Goal: Transaction & Acquisition: Purchase product/service

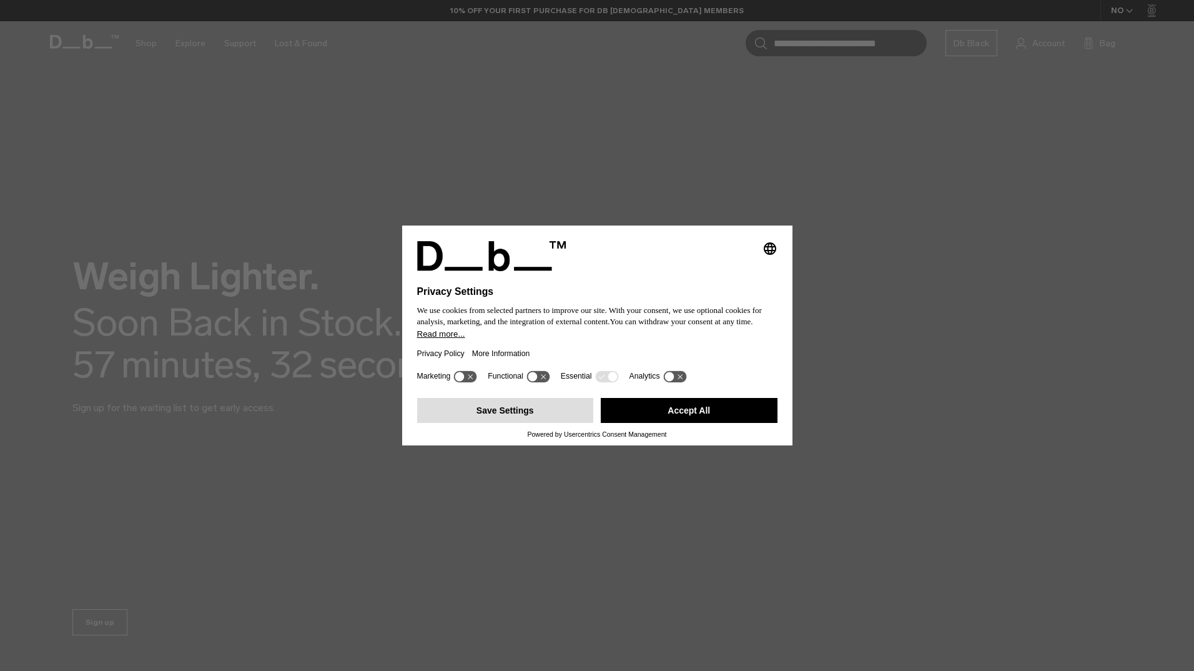
click at [535, 408] on button "Save Settings" at bounding box center [505, 410] width 177 height 25
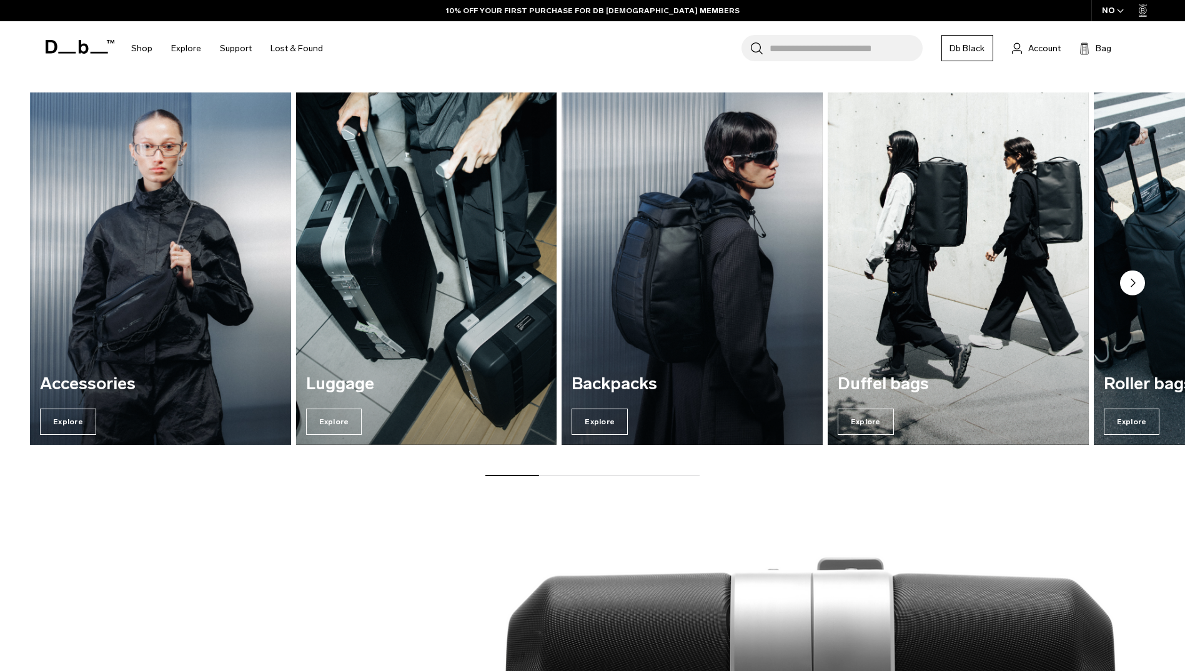
scroll to position [687, 0]
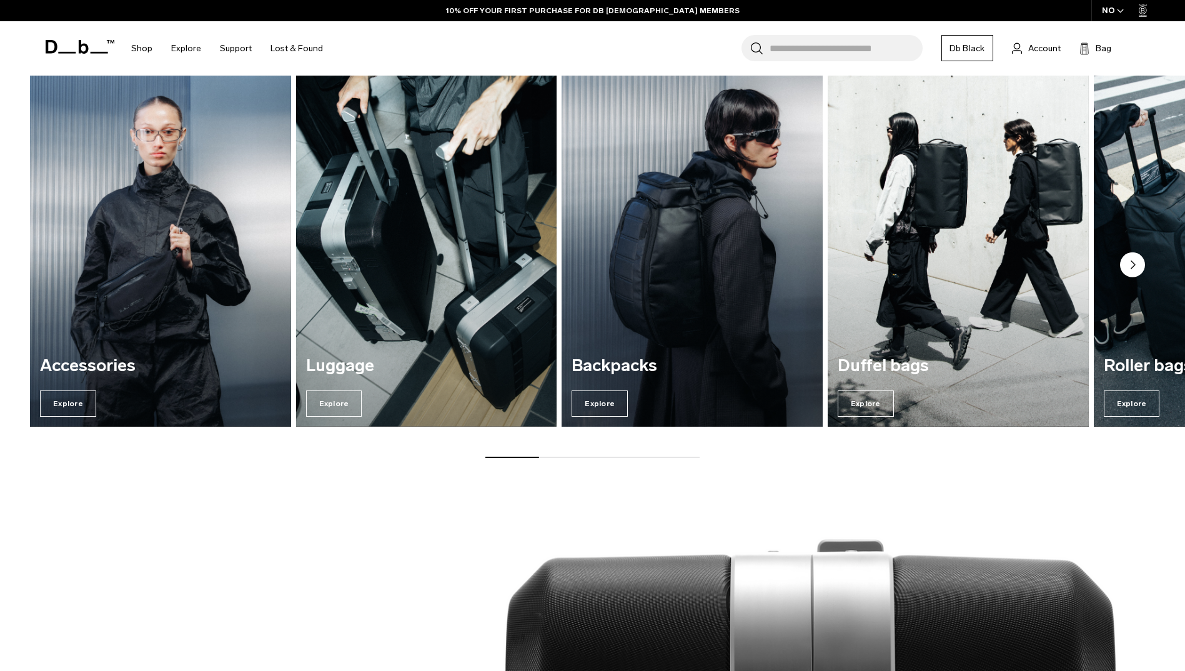
click at [662, 335] on img "3 / 7" at bounding box center [692, 250] width 269 height 363
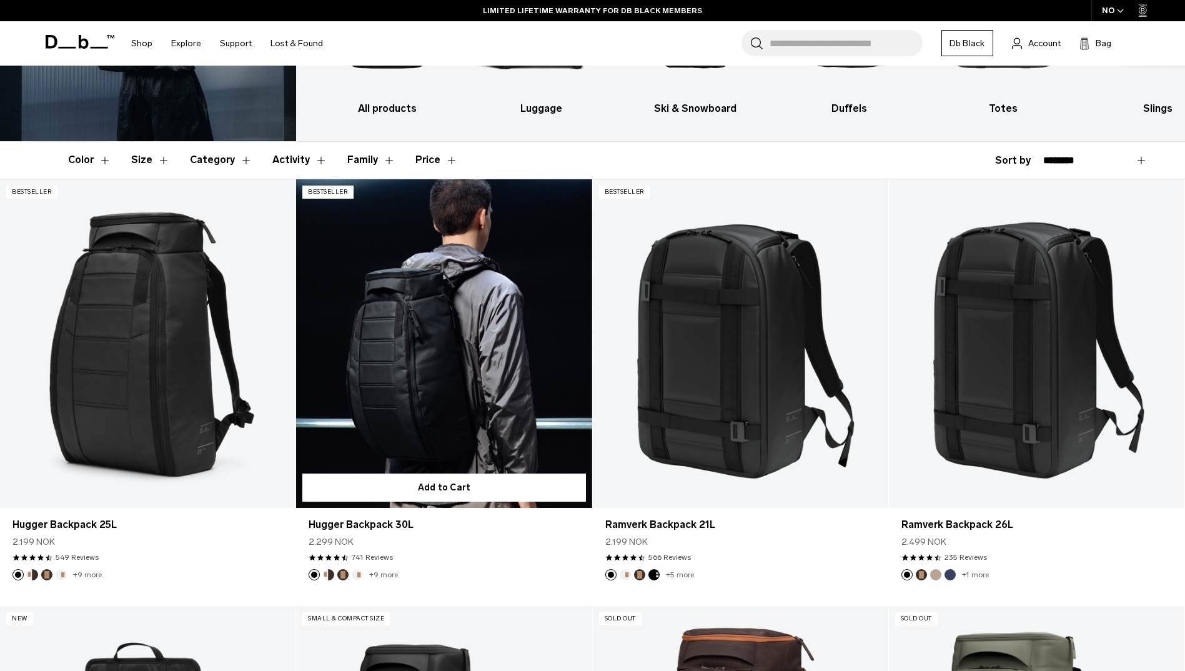
click at [404, 386] on link "Hugger Backpack 30L" at bounding box center [443, 343] width 295 height 328
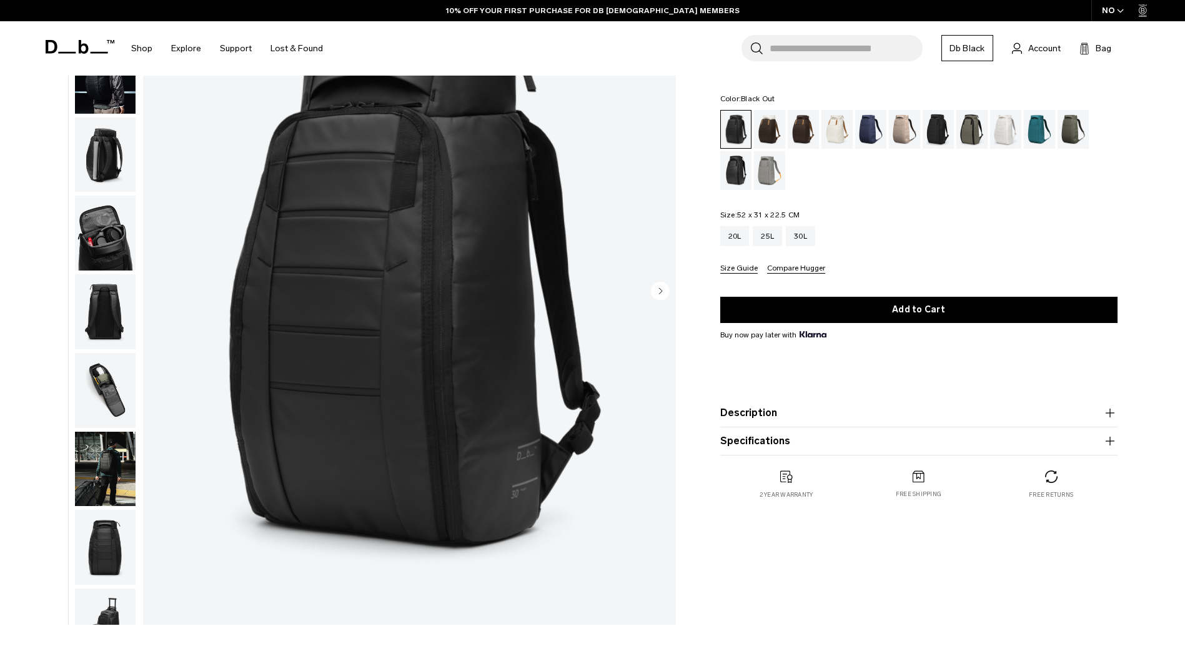
click at [106, 229] on img "button" at bounding box center [105, 232] width 61 height 75
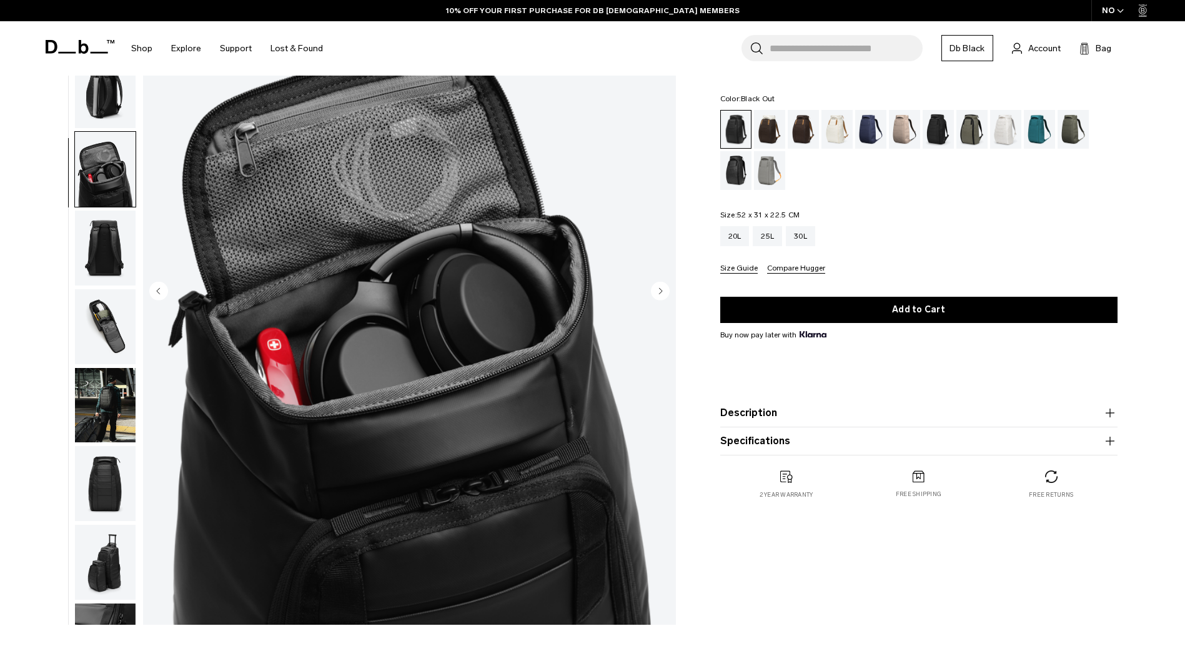
scroll to position [197, 0]
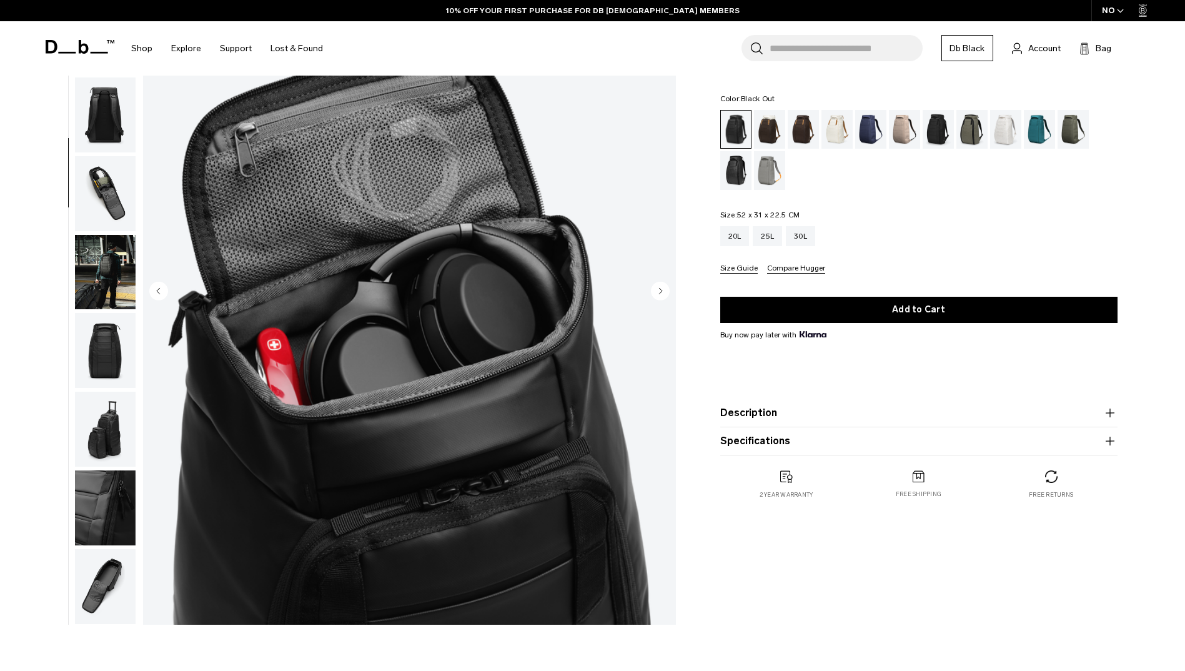
click at [147, 219] on img "4 / 11" at bounding box center [409, 291] width 533 height 665
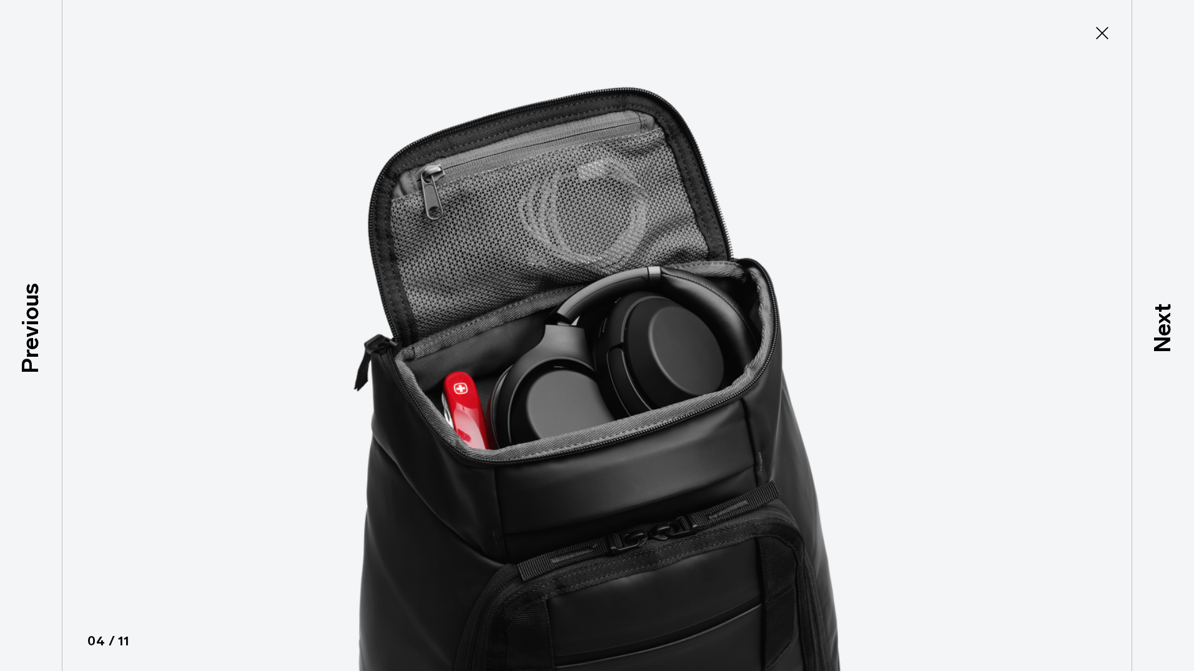
click at [1099, 34] on icon at bounding box center [1102, 33] width 20 height 20
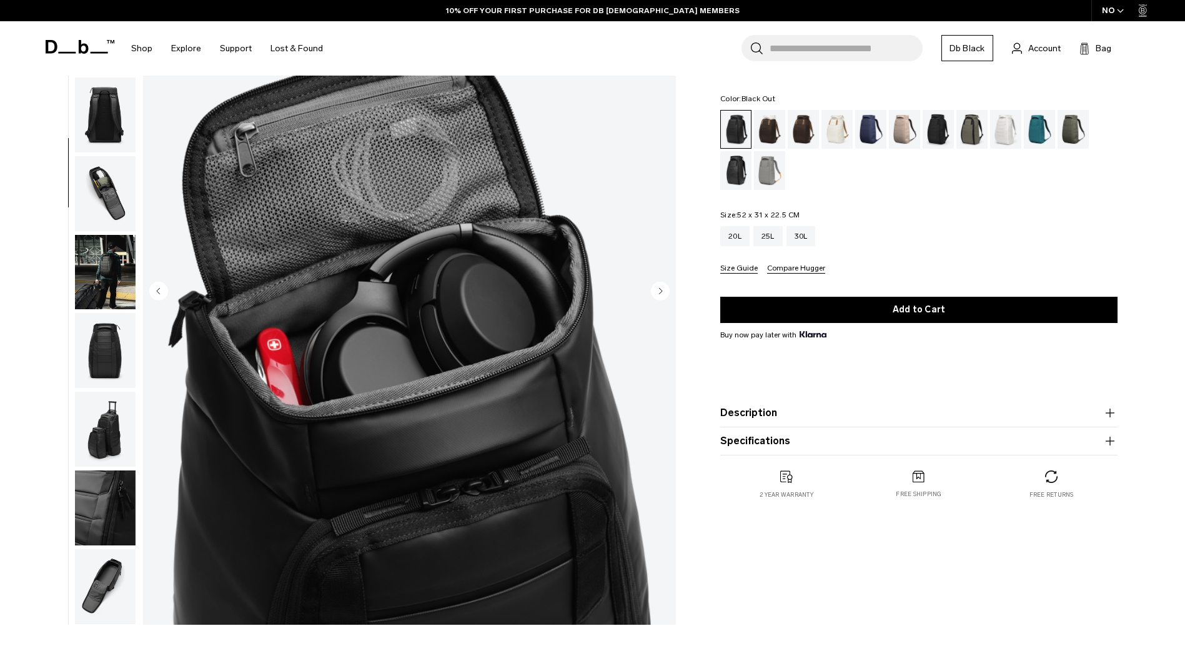
click at [120, 265] on img "button" at bounding box center [105, 272] width 61 height 75
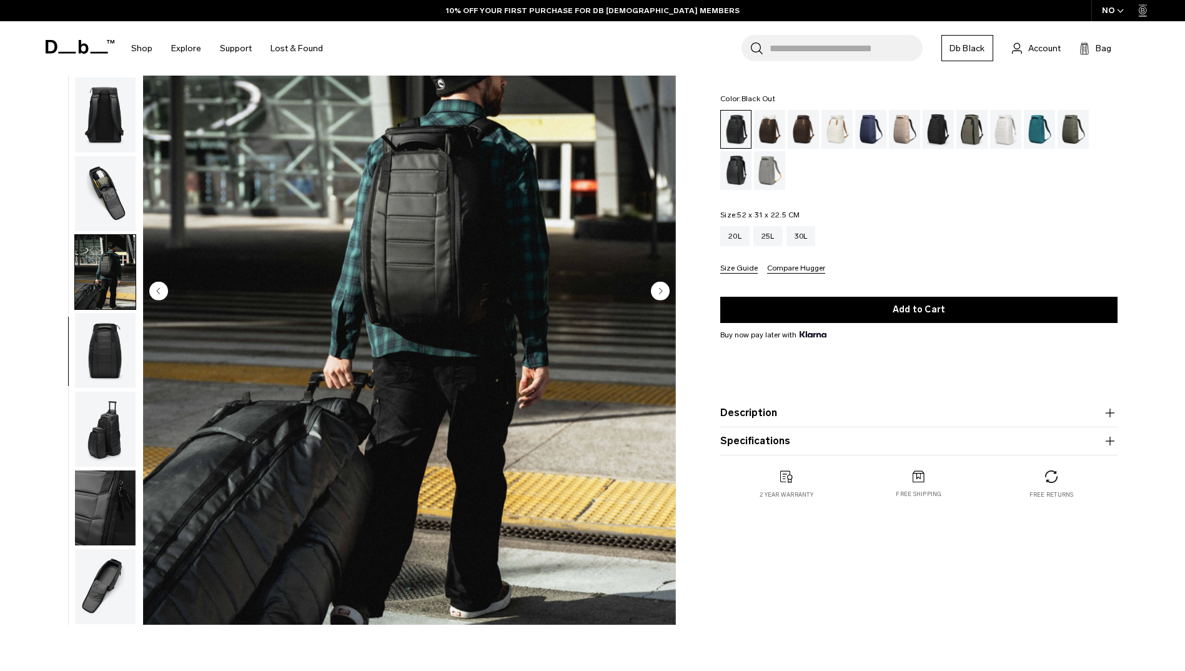
click at [101, 354] on img "button" at bounding box center [105, 350] width 61 height 75
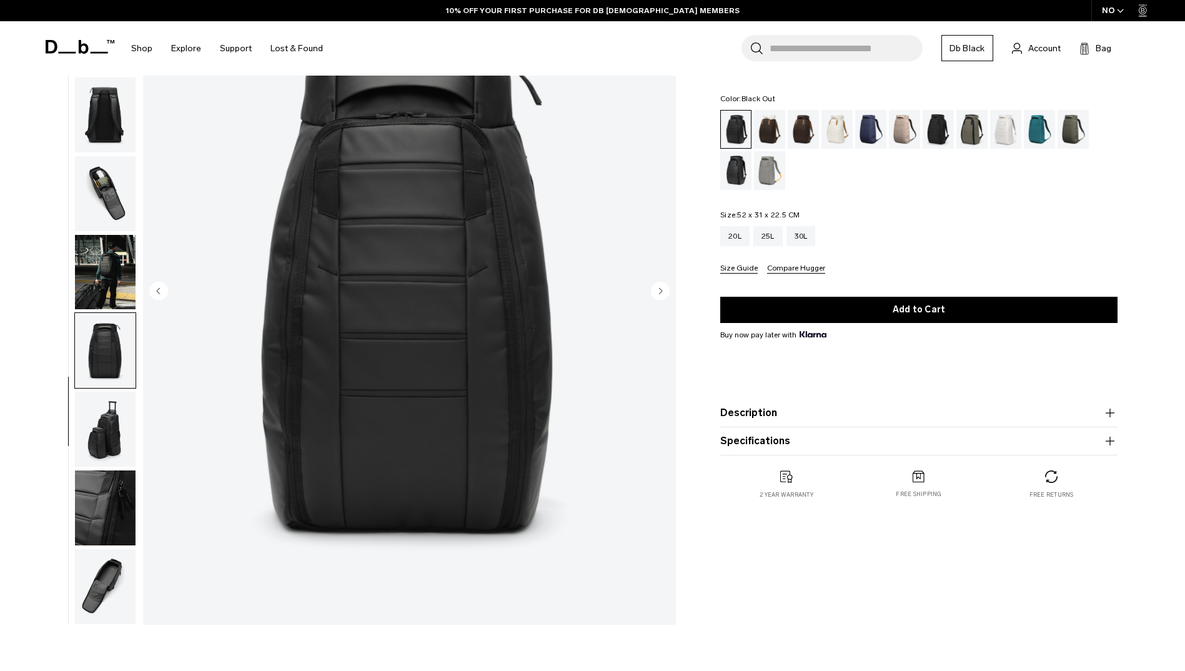
click at [101, 417] on img "button" at bounding box center [105, 429] width 61 height 75
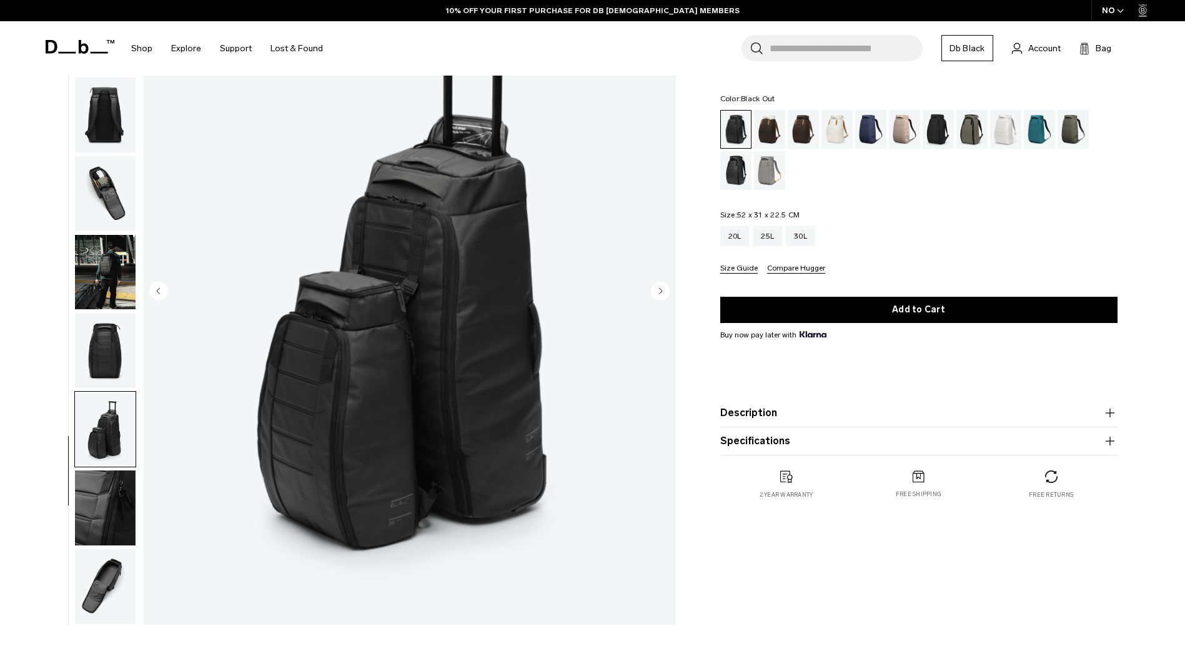
click at [110, 483] on img "button" at bounding box center [105, 507] width 61 height 75
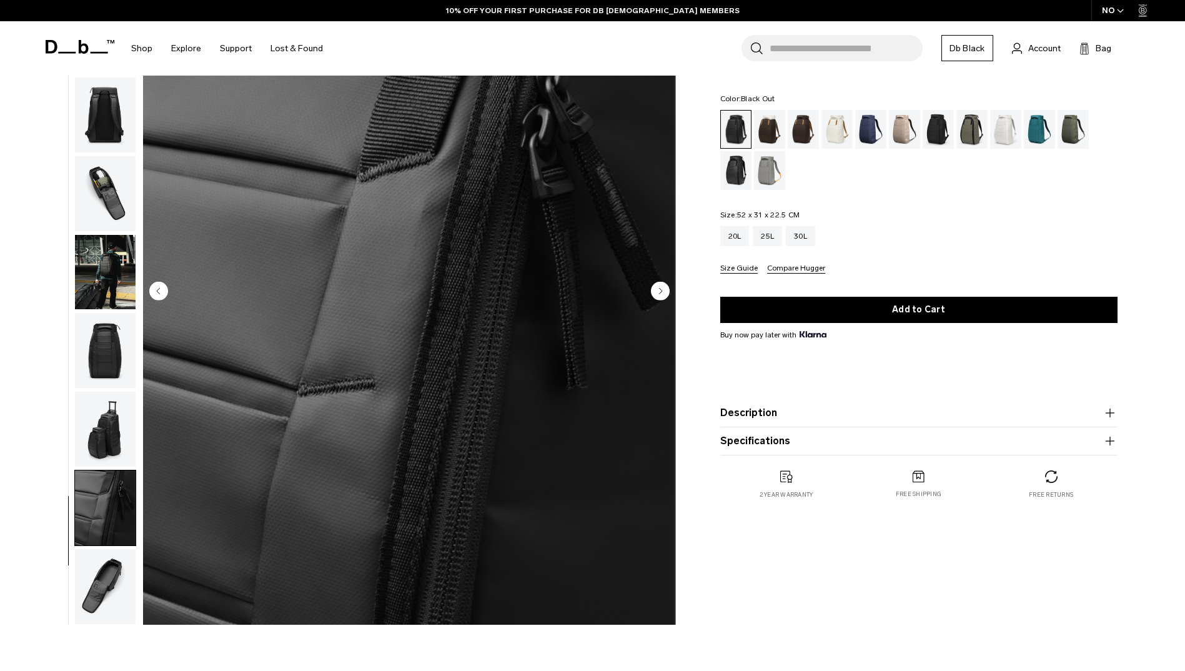
click at [115, 588] on img "button" at bounding box center [105, 586] width 61 height 75
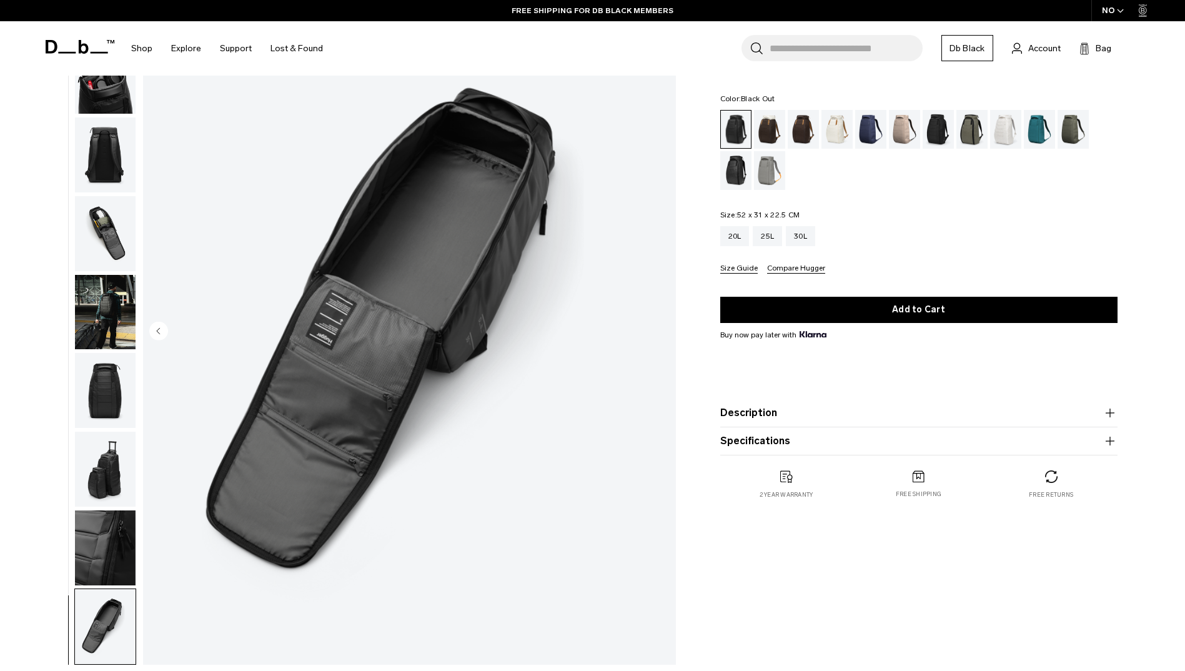
scroll to position [62, 0]
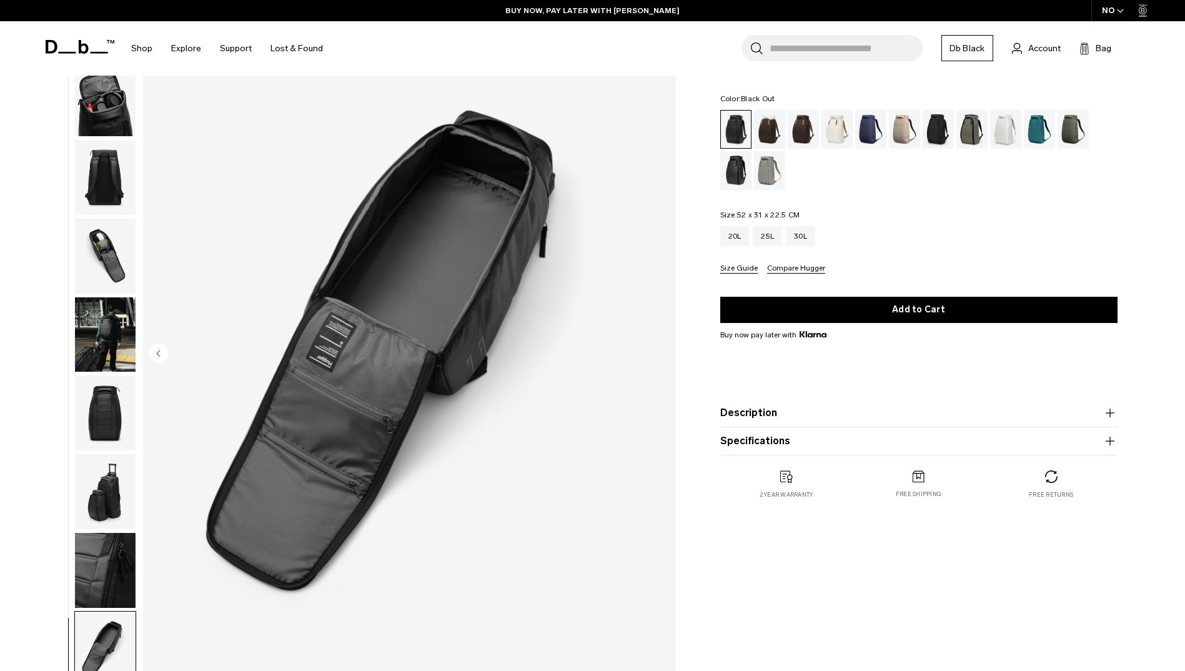
click at [450, 284] on img "11 / 11" at bounding box center [409, 354] width 533 height 665
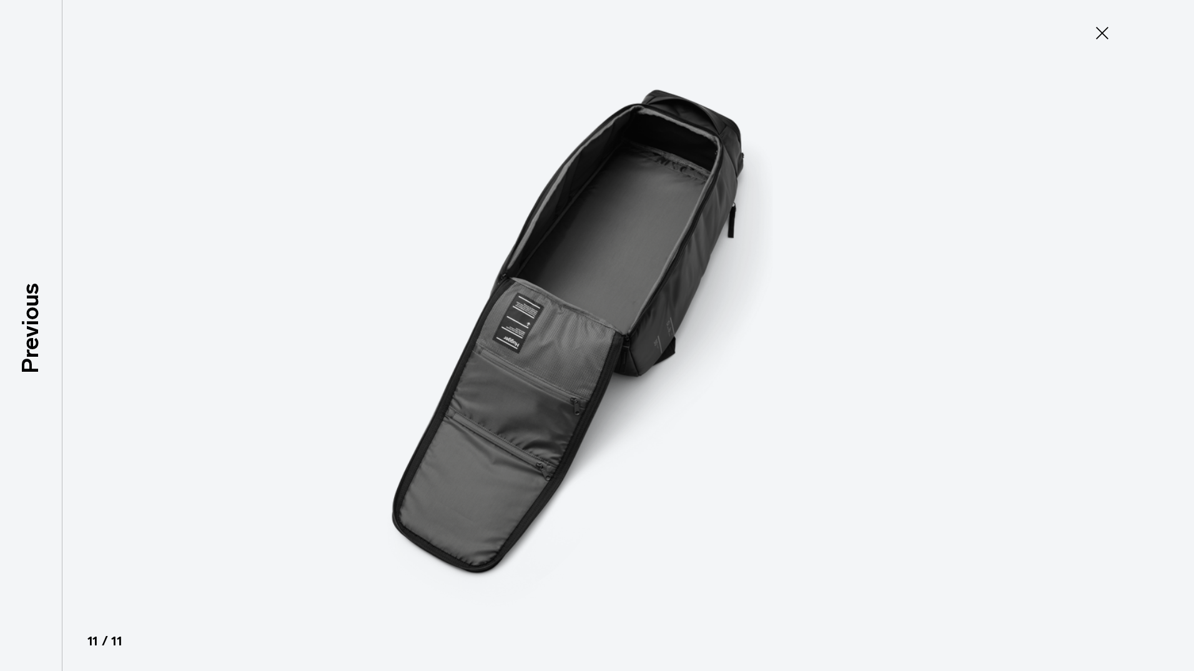
drag, startPoint x: 1112, startPoint y: 39, endPoint x: 1092, endPoint y: 41, distance: 20.7
click at [1112, 39] on button "Close" at bounding box center [1102, 33] width 41 height 26
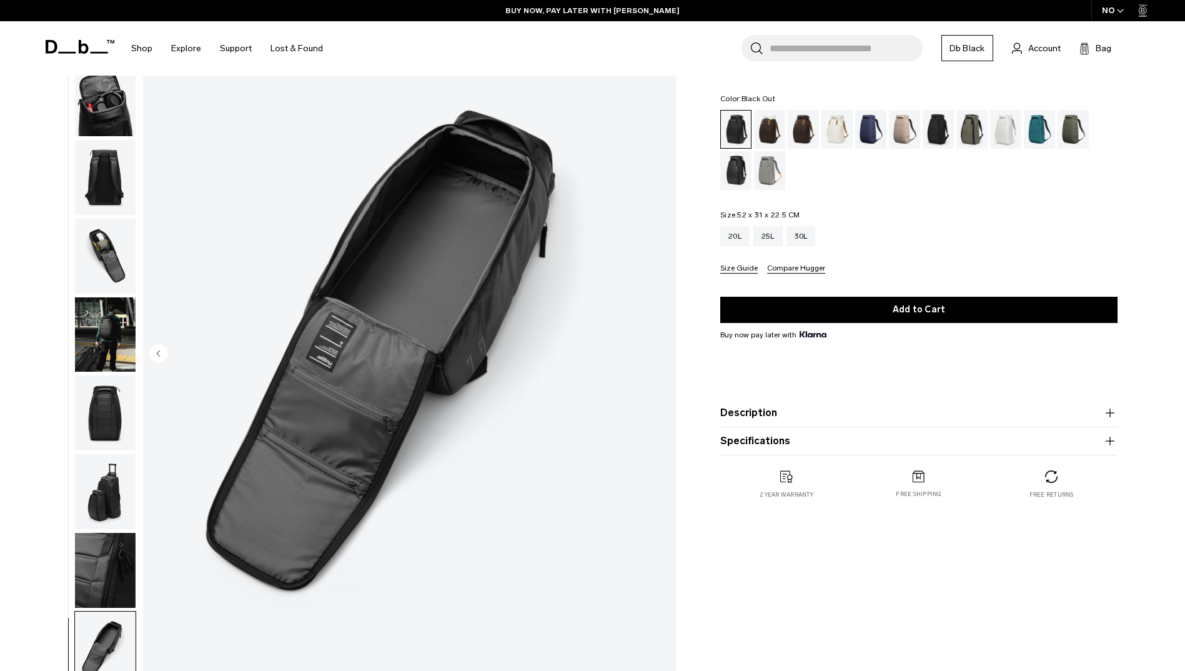
click at [94, 171] on img "button" at bounding box center [105, 177] width 61 height 75
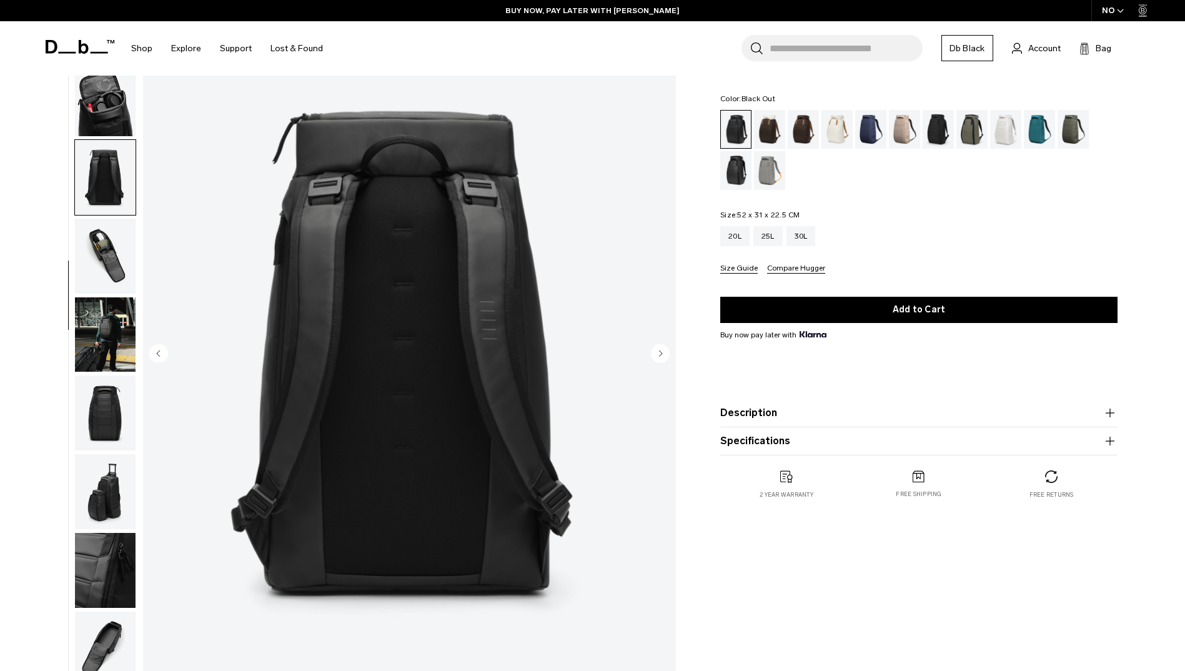
click at [114, 253] on img "button" at bounding box center [105, 256] width 61 height 75
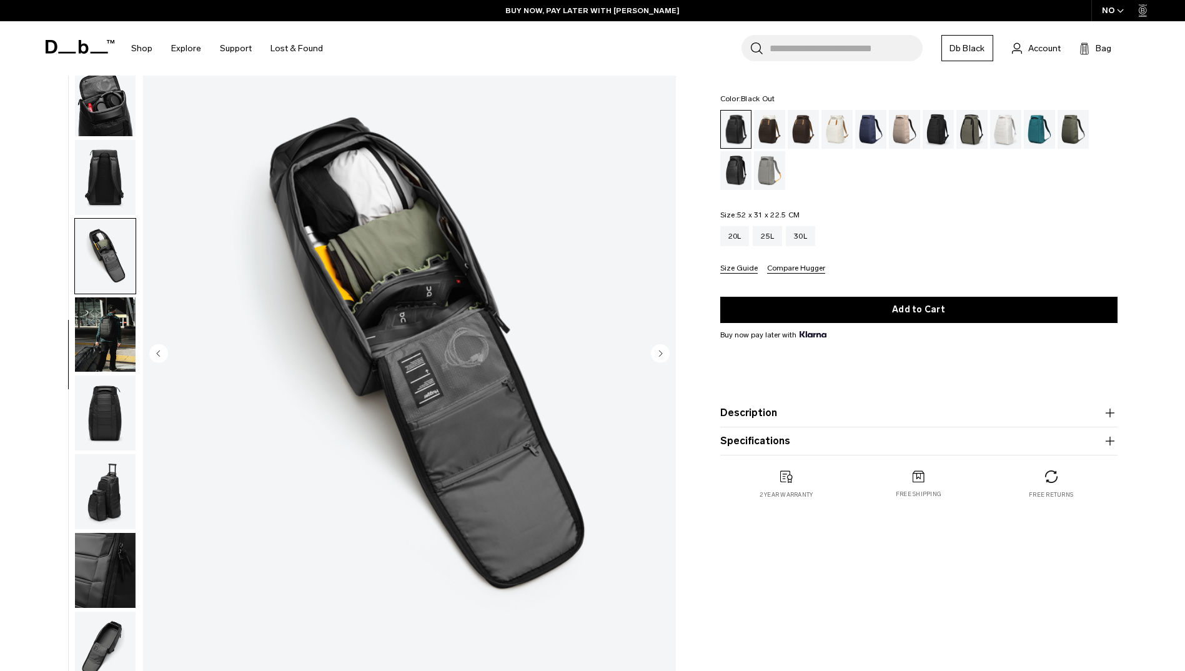
click at [101, 335] on img "button" at bounding box center [105, 334] width 61 height 75
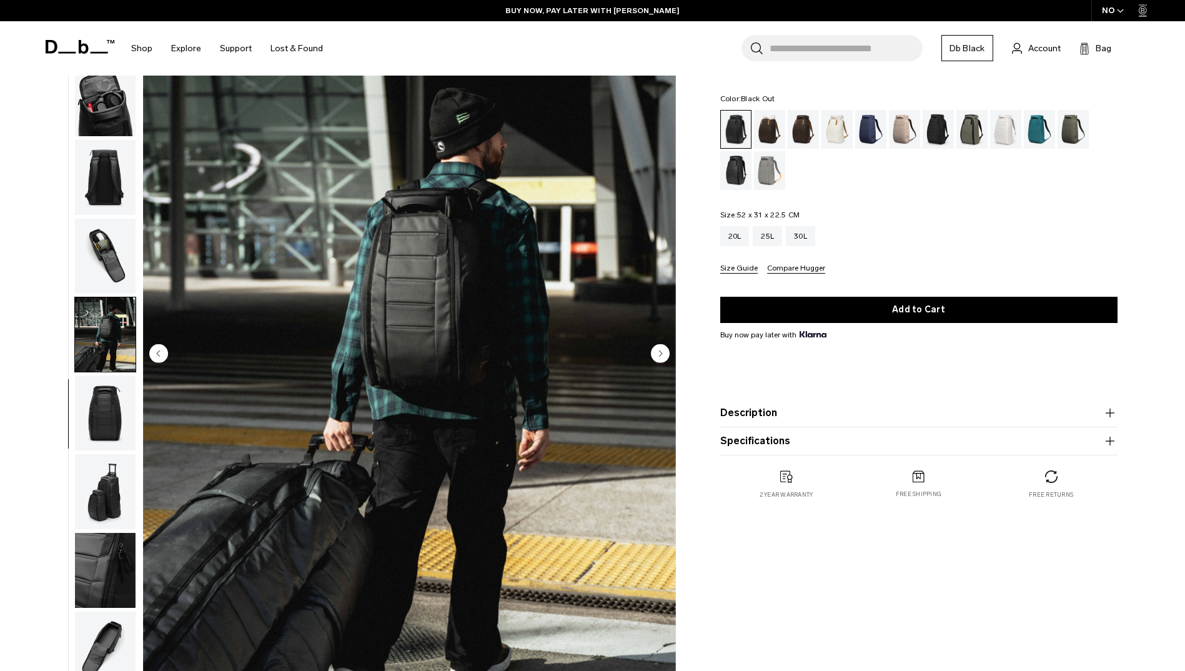
click at [92, 407] on img "button" at bounding box center [105, 412] width 61 height 75
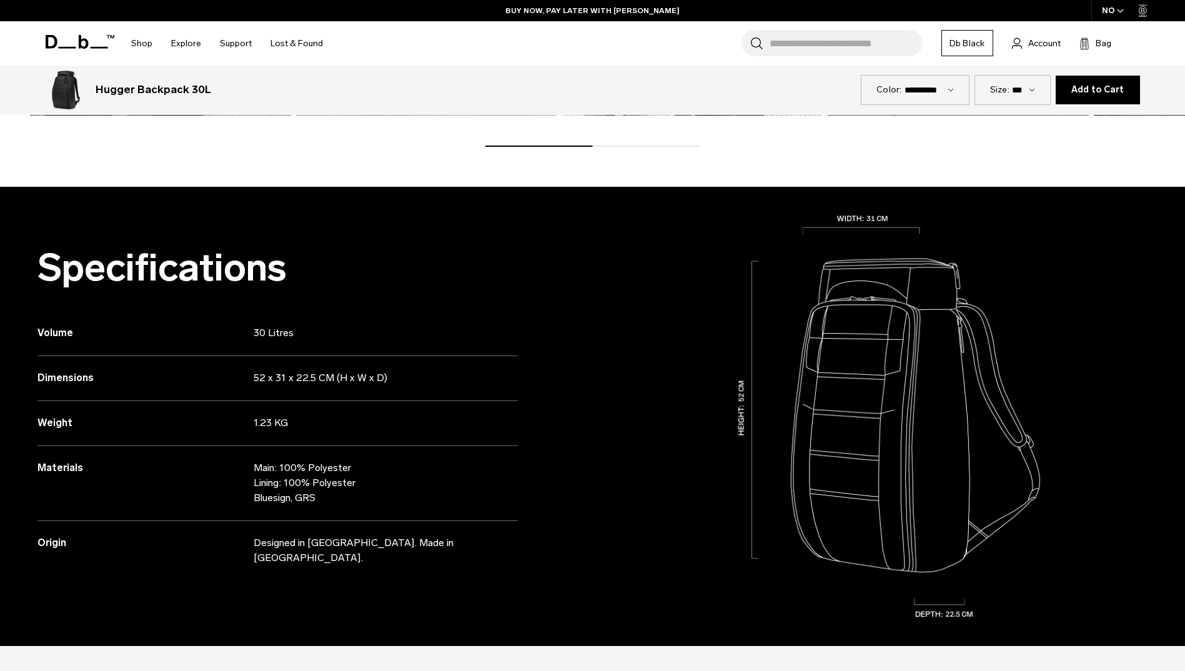
scroll to position [1186, 0]
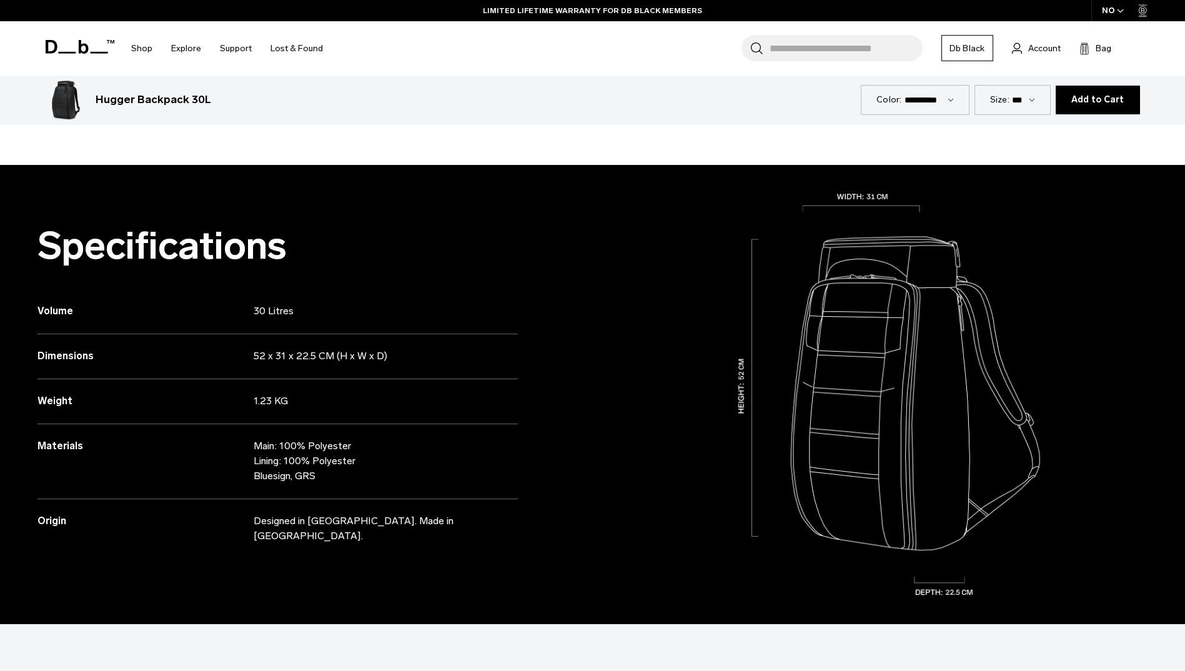
click at [1038, 106] on div "Size: *** *** ***" at bounding box center [1012, 99] width 76 height 29
click at [1035, 101] on select "*** *** ***" at bounding box center [1023, 99] width 23 height 11
select select "**********"
click at [1015, 94] on select "*** *** ***" at bounding box center [1023, 99] width 23 height 11
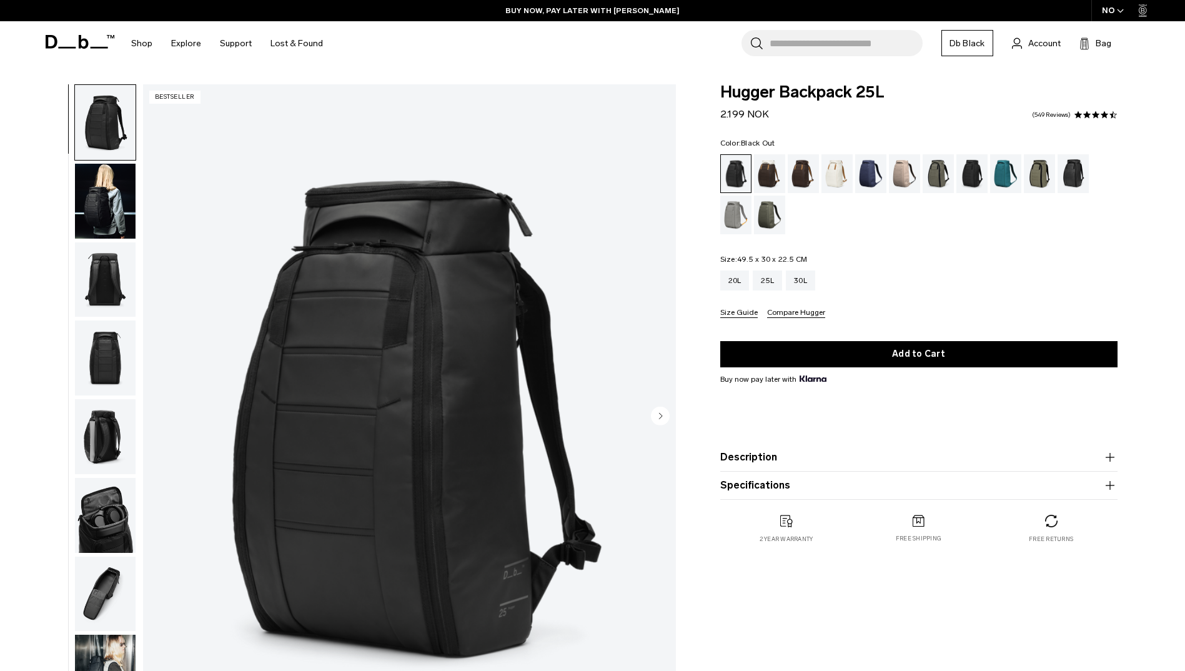
click at [111, 205] on img "button" at bounding box center [105, 201] width 61 height 75
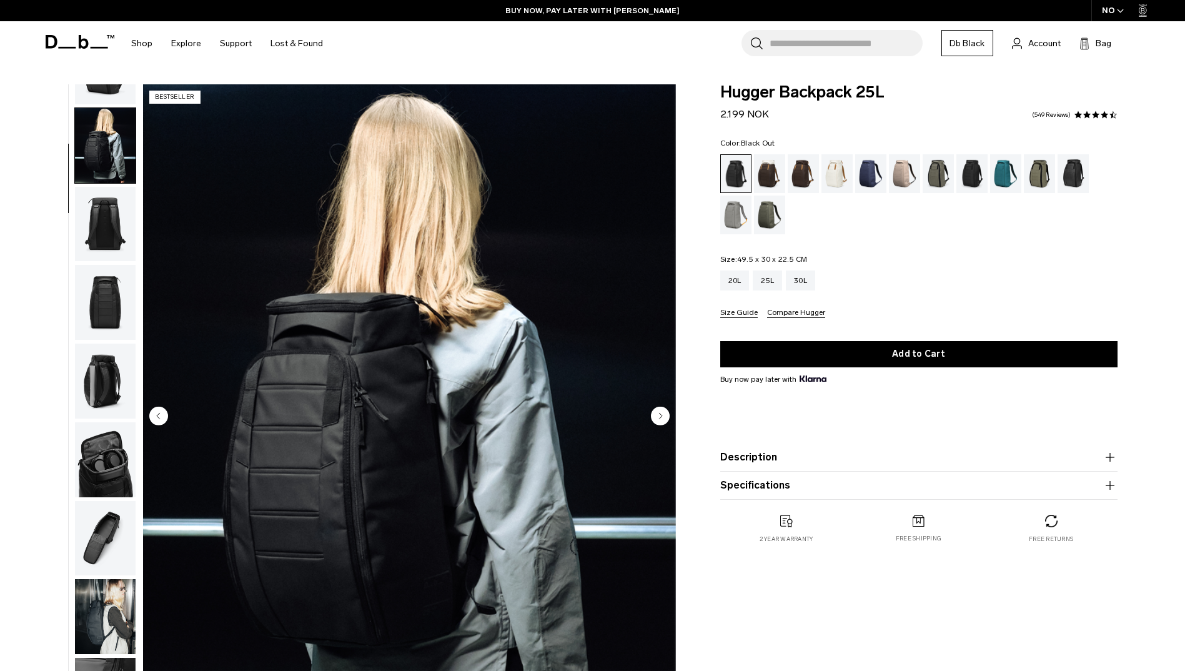
scroll to position [79, 0]
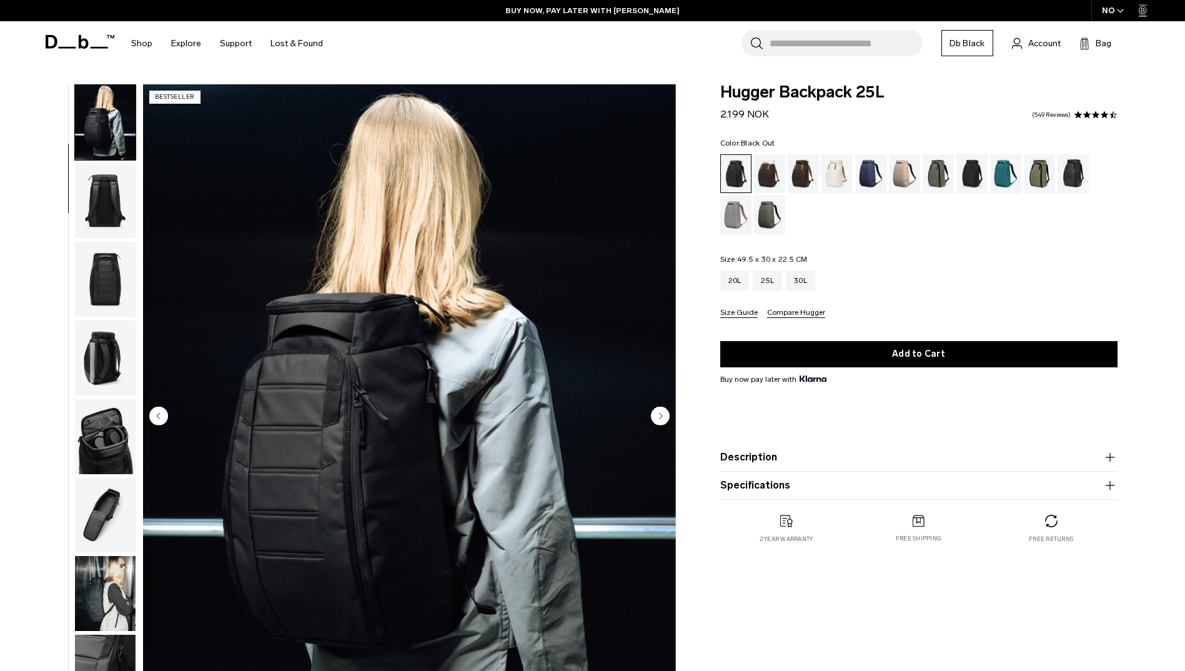
click at [102, 212] on img "button" at bounding box center [105, 201] width 61 height 75
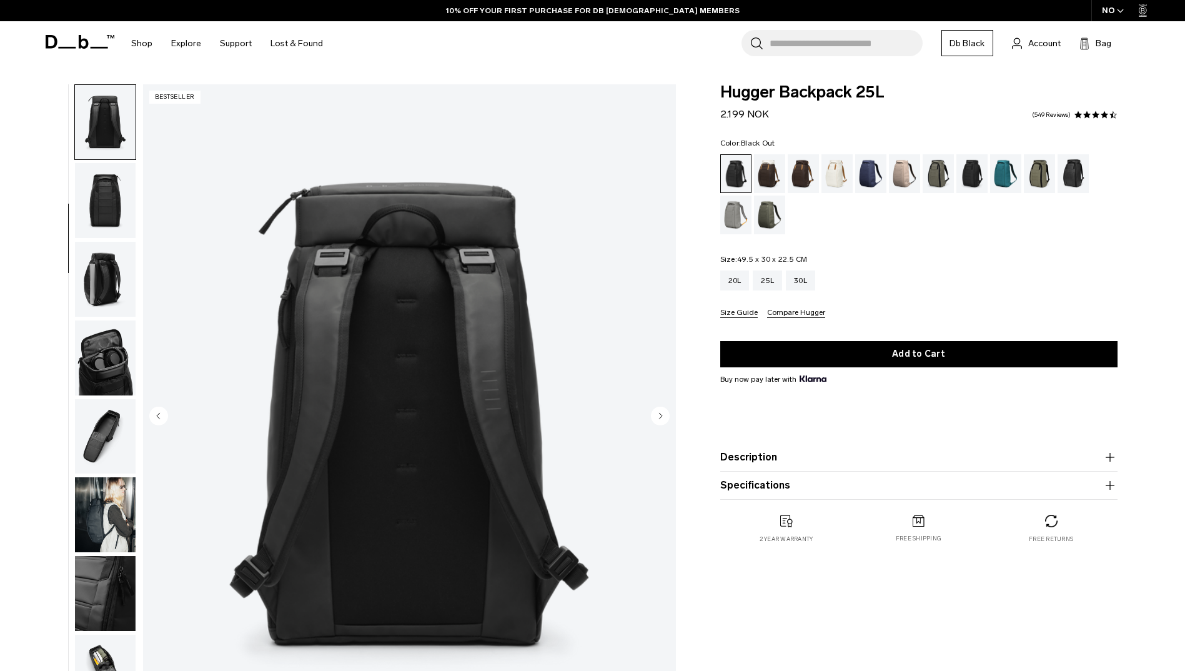
click at [107, 245] on img "button" at bounding box center [105, 279] width 61 height 75
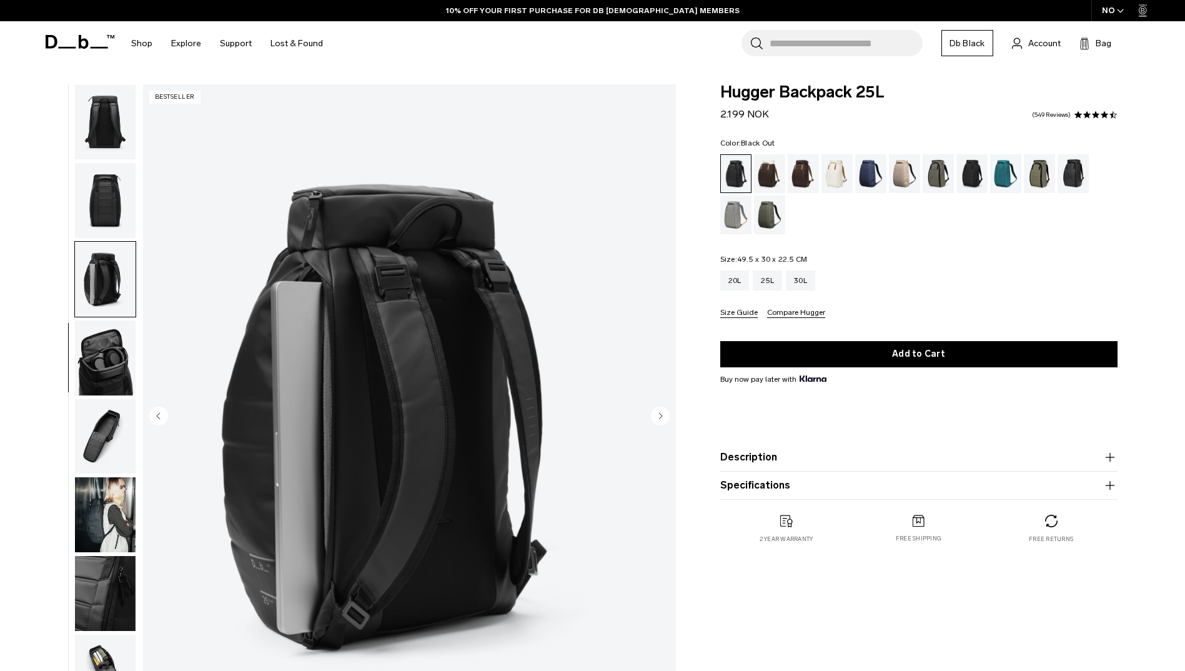
scroll to position [197, 0]
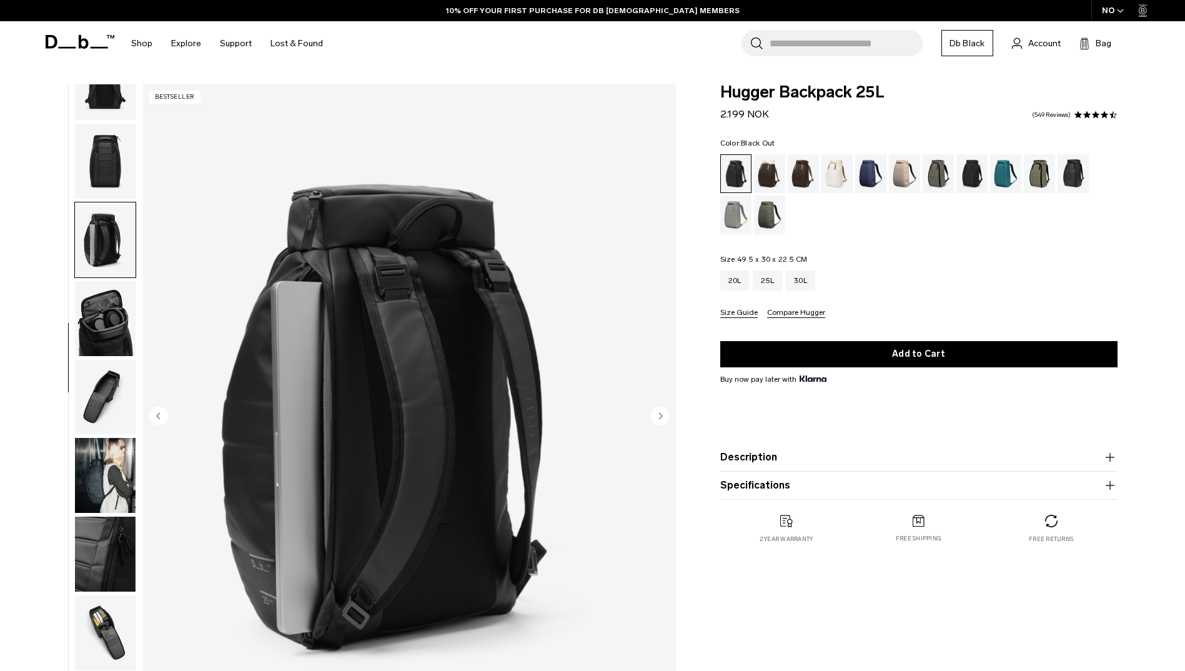
click at [108, 328] on img "button" at bounding box center [105, 318] width 61 height 75
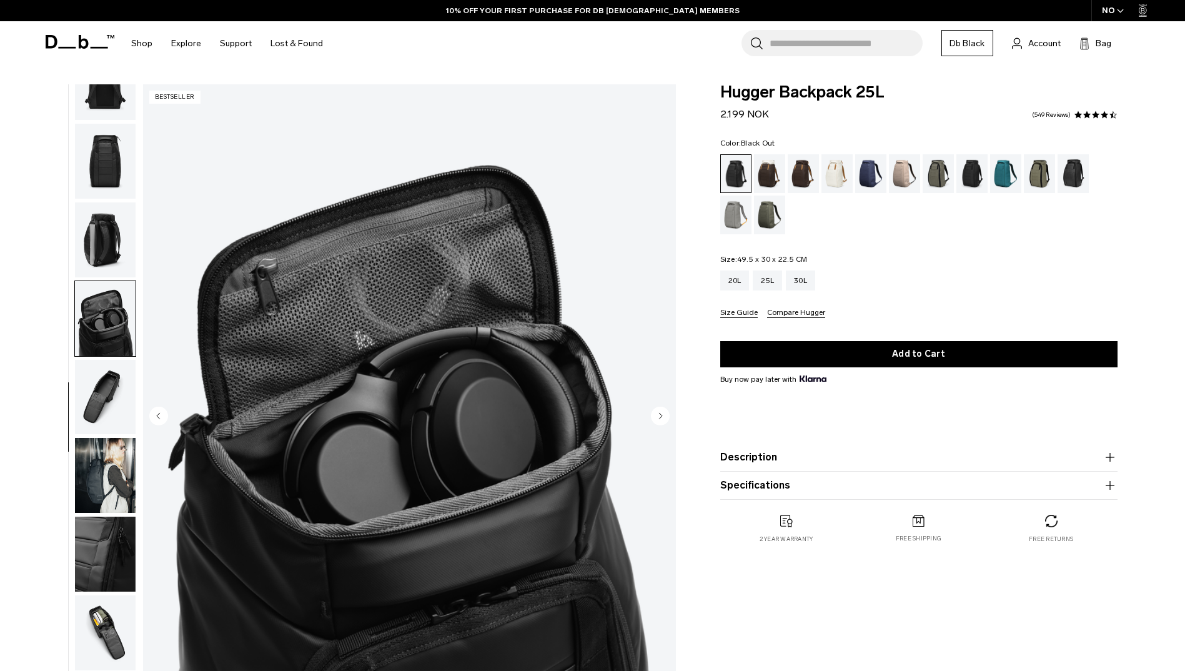
click at [111, 392] on img "button" at bounding box center [105, 397] width 61 height 75
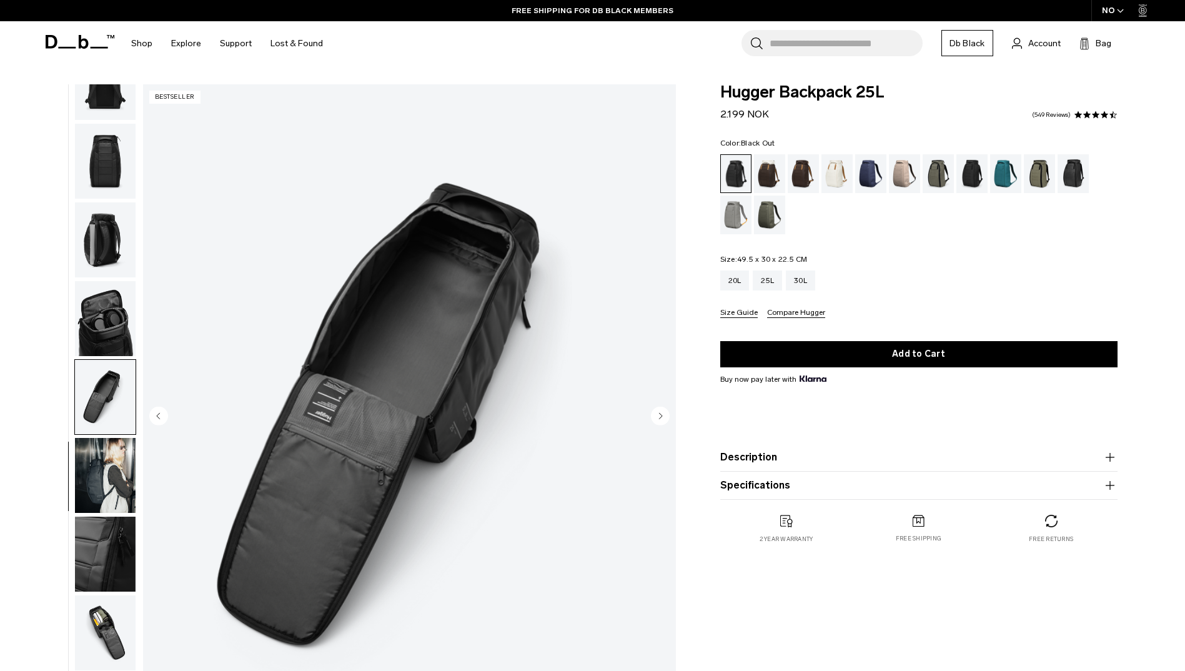
click at [103, 483] on img "button" at bounding box center [105, 475] width 61 height 75
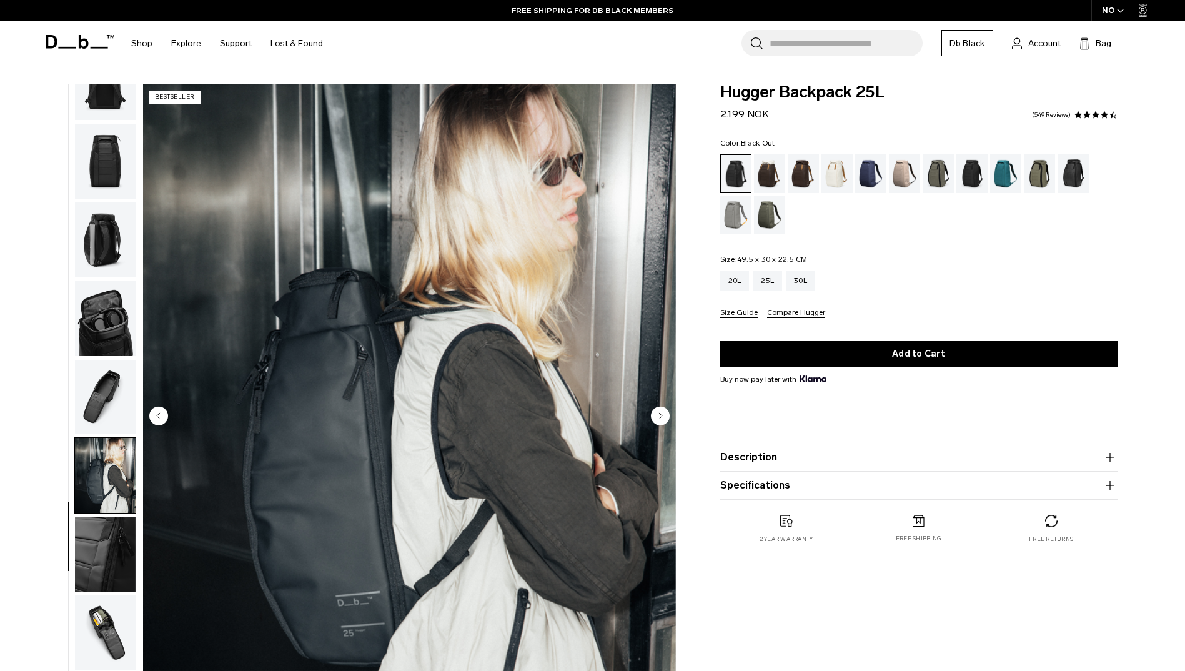
click at [89, 548] on img "button" at bounding box center [105, 553] width 61 height 75
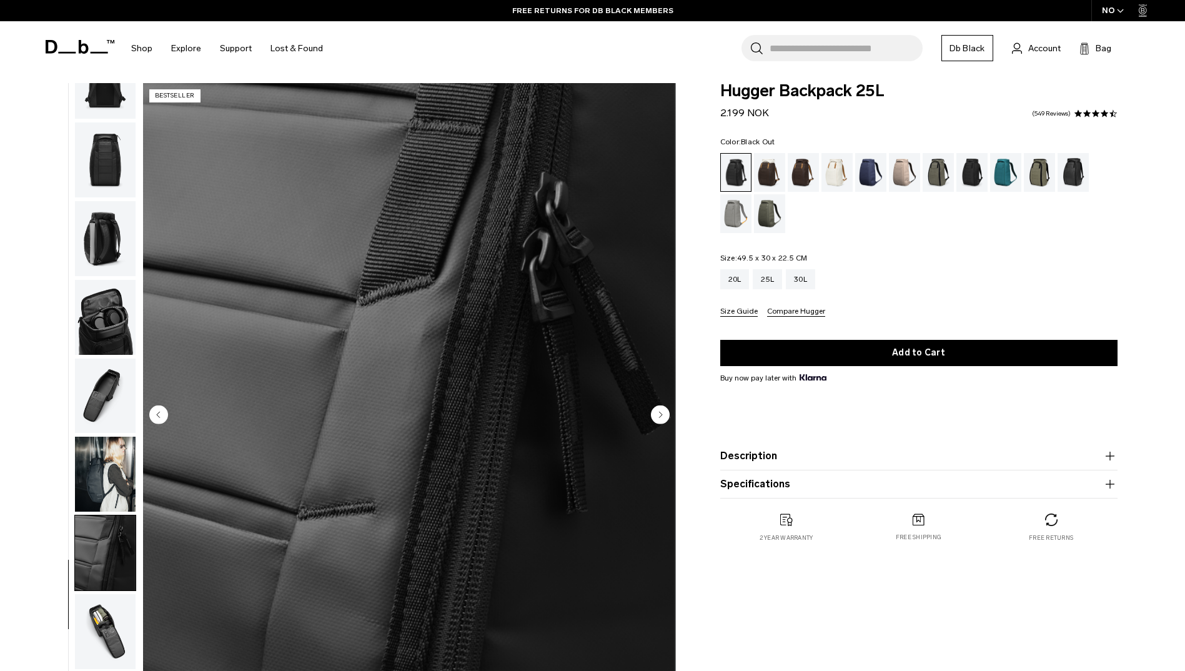
scroll to position [0, 0]
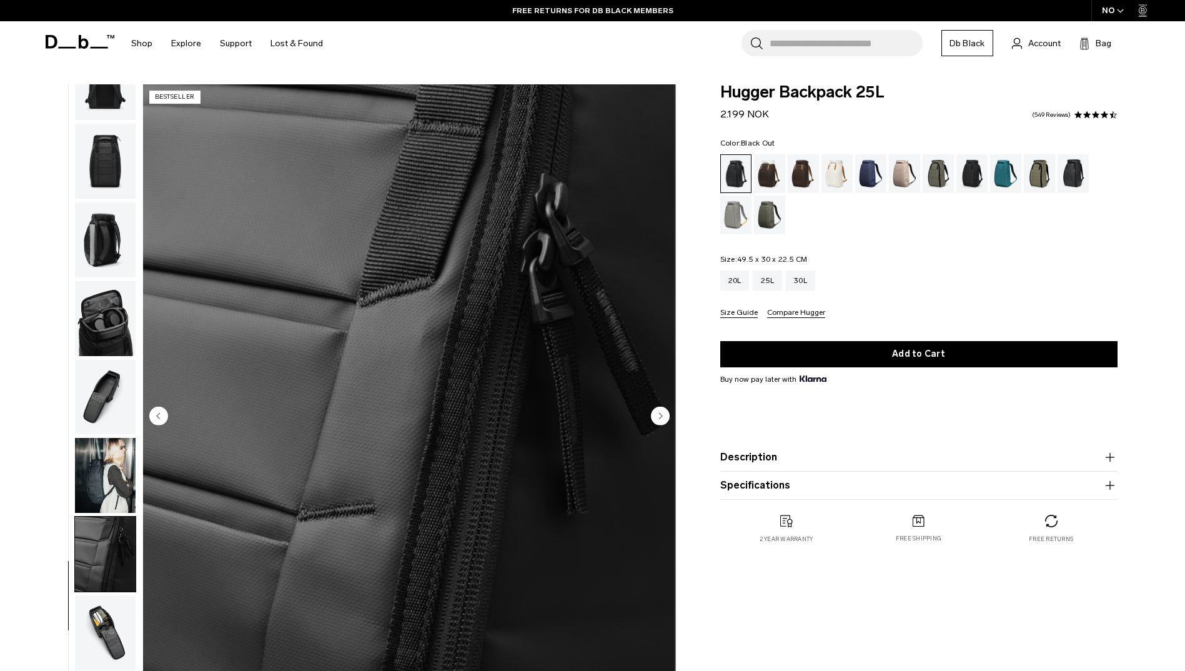
click at [96, 555] on img "button" at bounding box center [105, 553] width 61 height 75
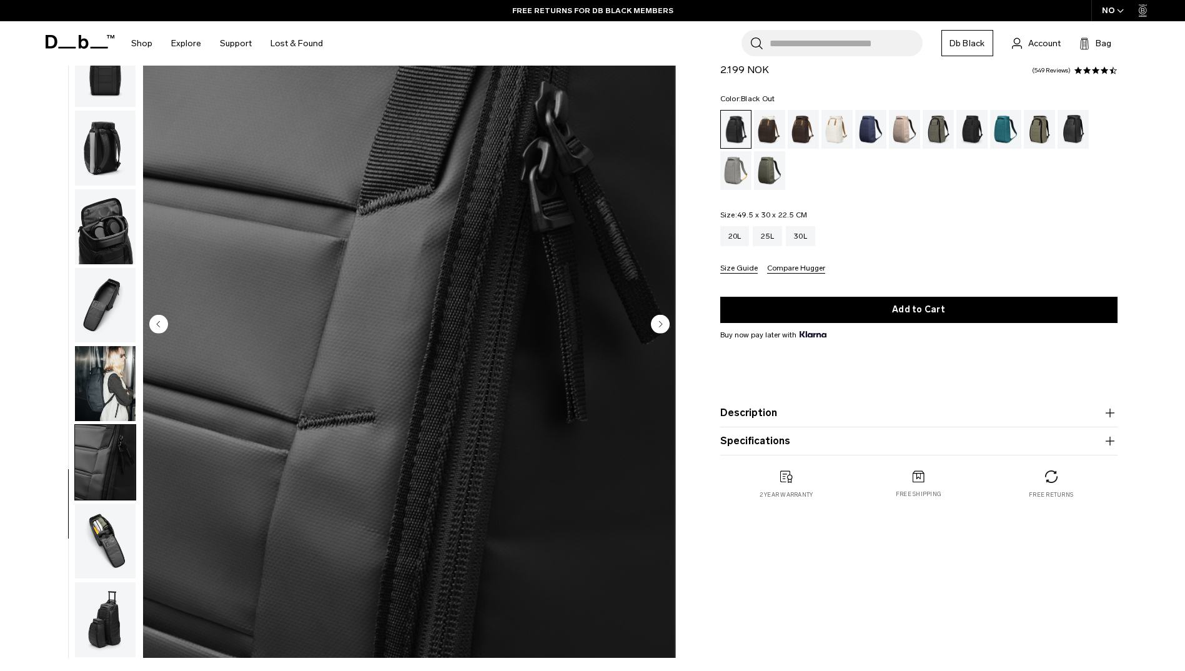
scroll to position [187, 0]
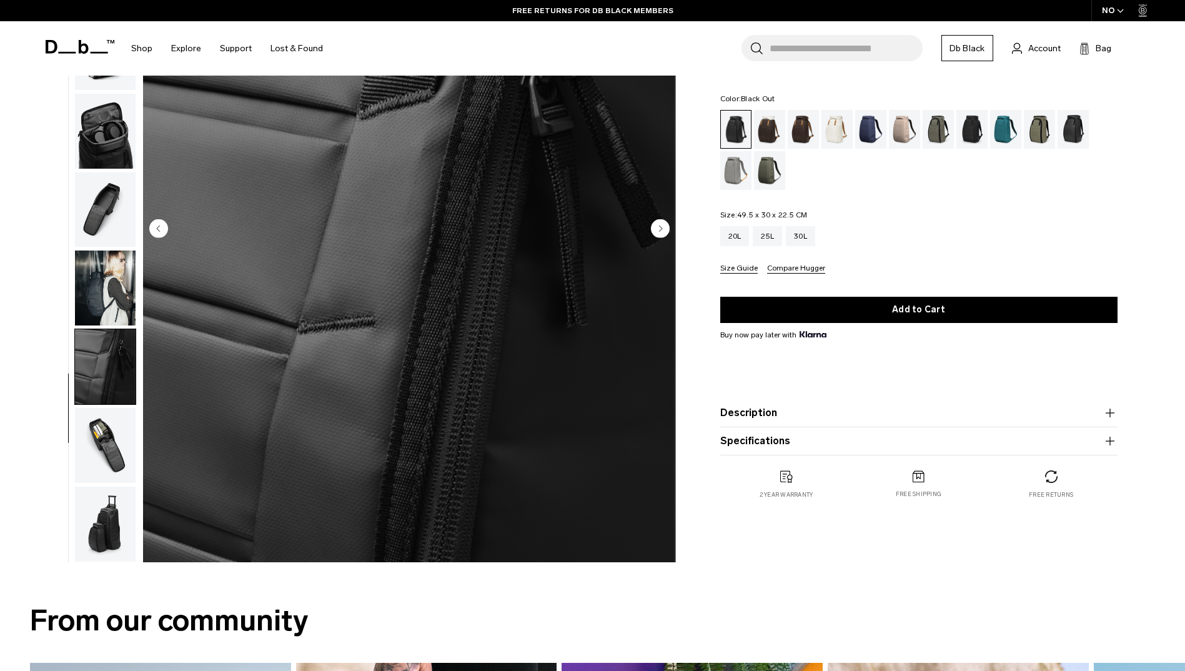
click at [102, 455] on img "button" at bounding box center [105, 445] width 61 height 75
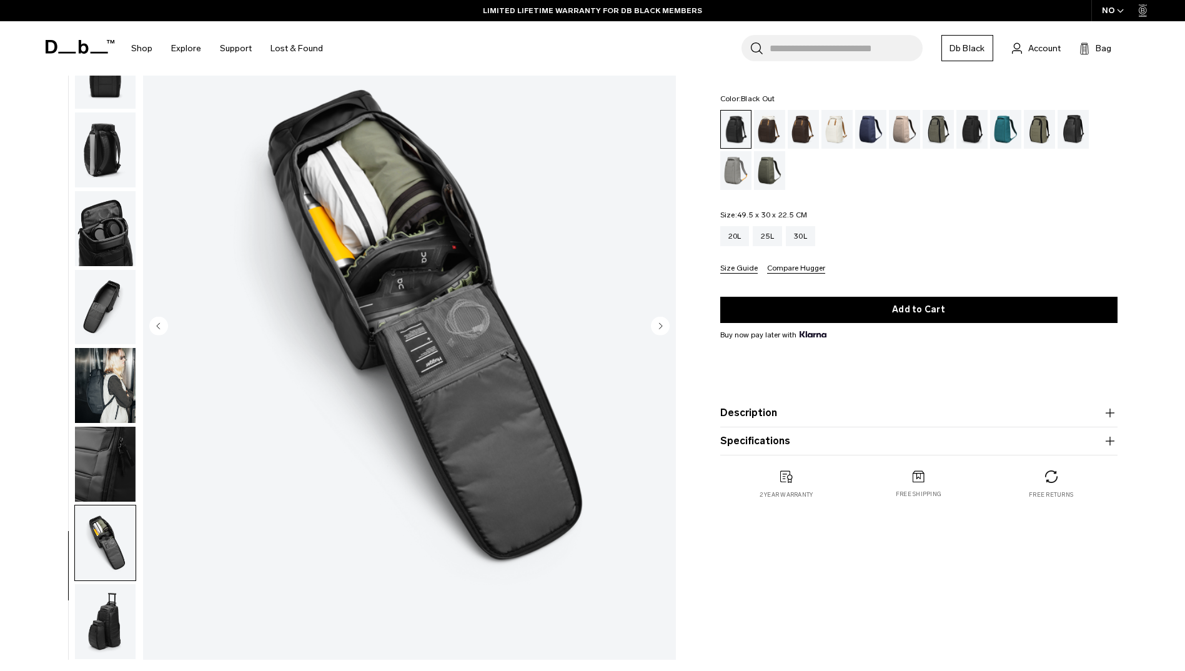
scroll to position [0, 0]
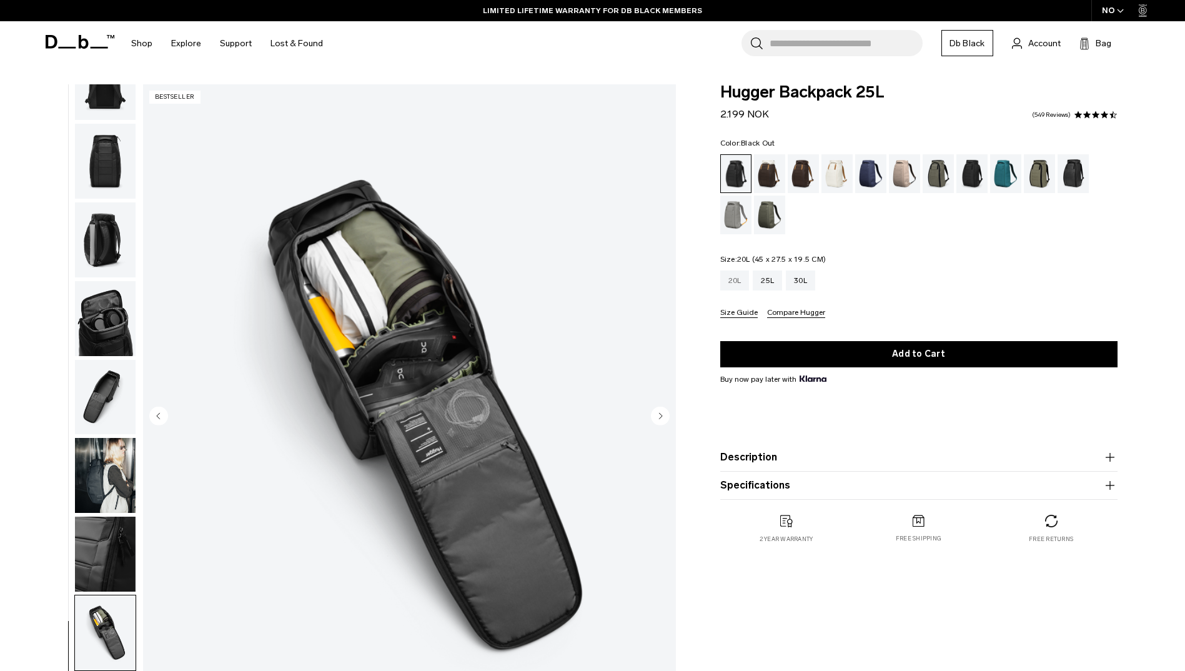
click at [737, 277] on div "20L" at bounding box center [734, 280] width 29 height 20
